Goal: Transaction & Acquisition: Purchase product/service

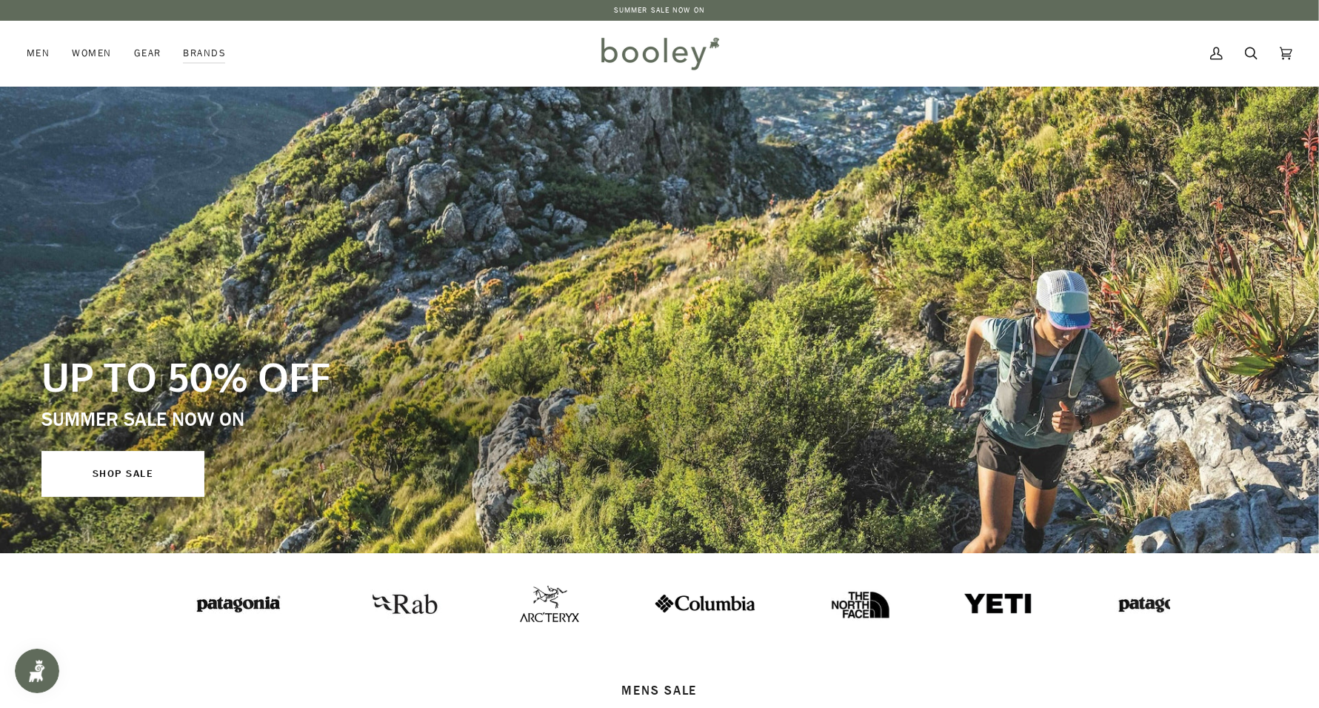
click at [1250, 49] on icon at bounding box center [1251, 53] width 13 height 22
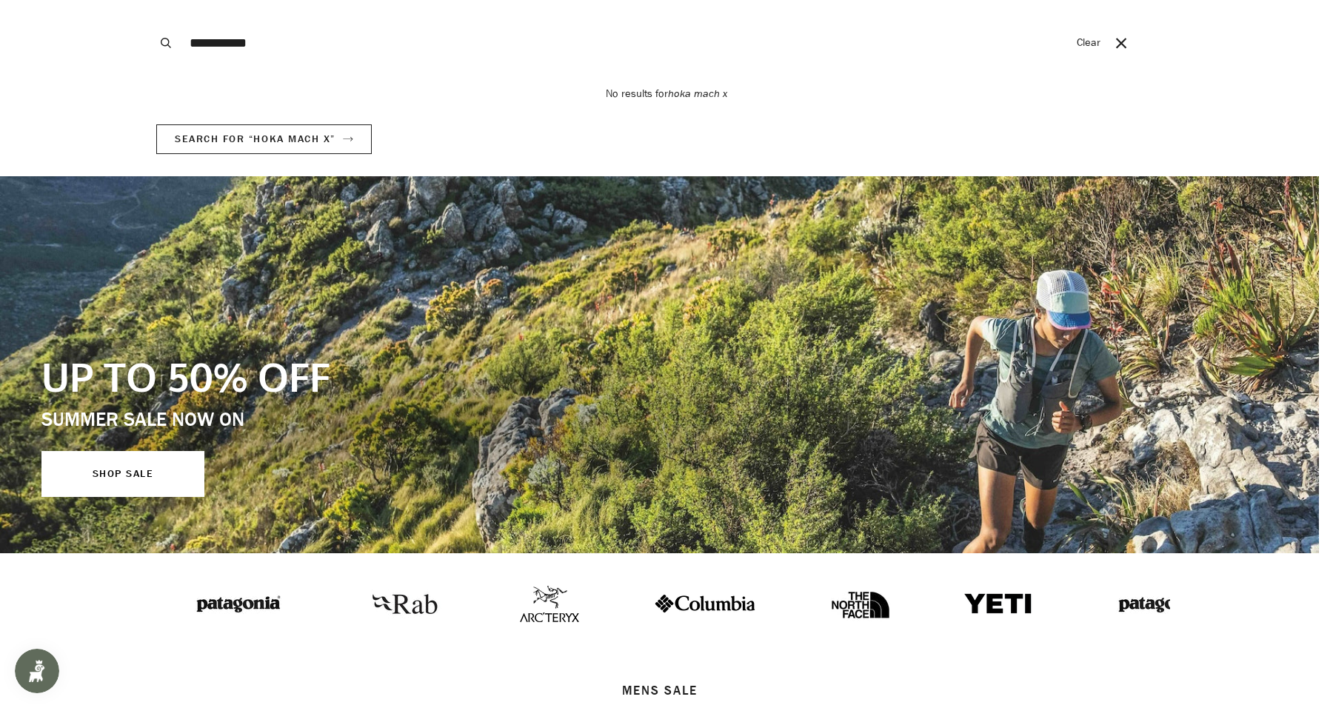
type input "**********"
click at [150, 0] on button "Search" at bounding box center [166, 43] width 33 height 86
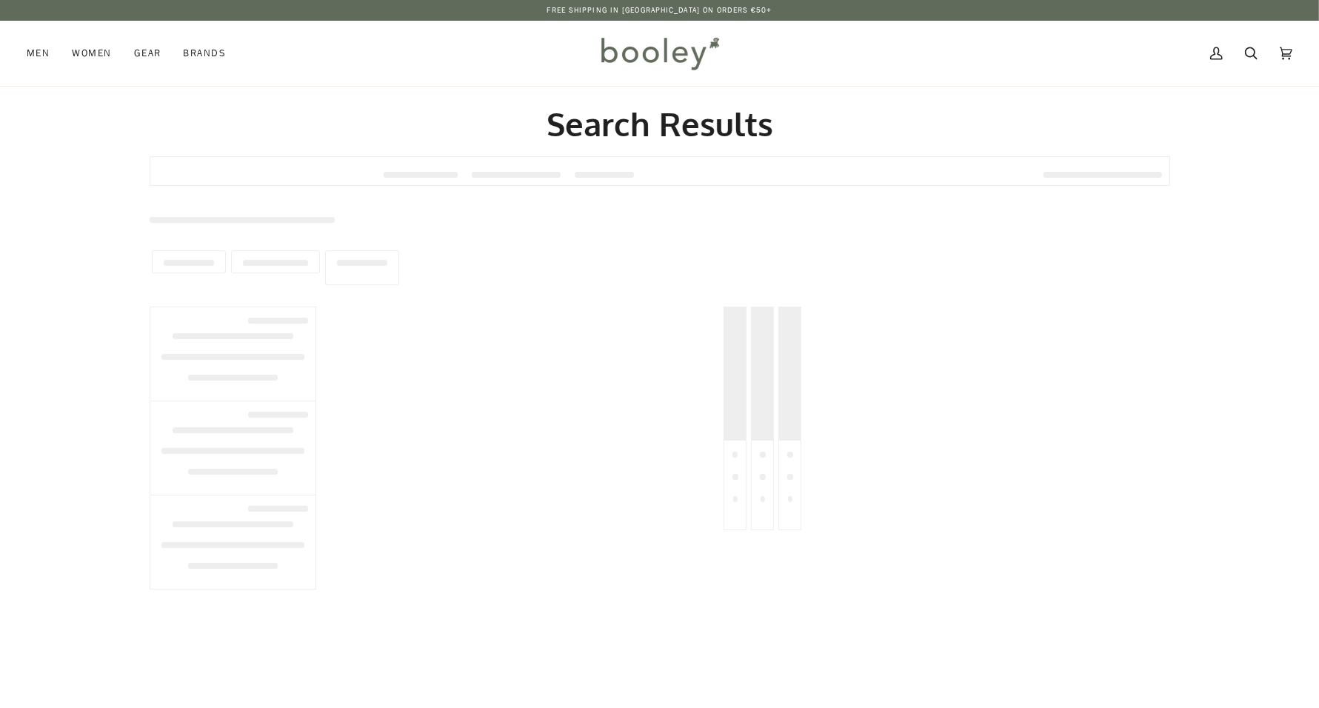
type input "**********"
